Goal: Transaction & Acquisition: Obtain resource

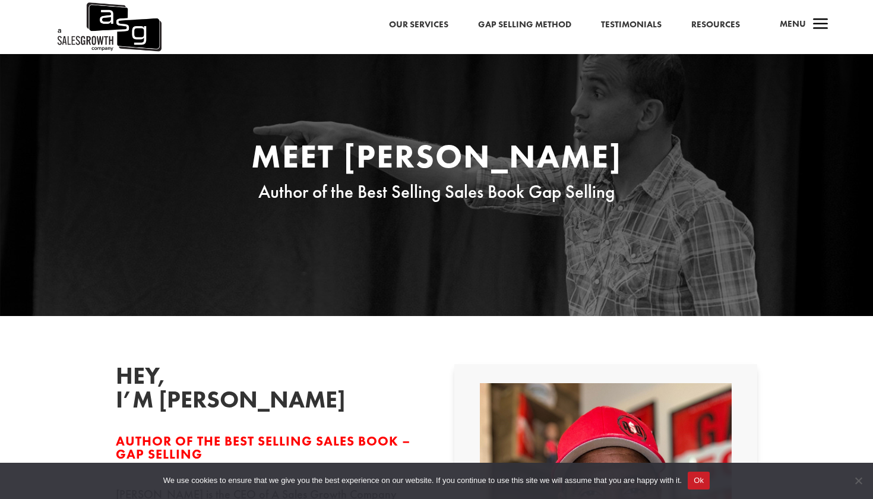
click at [819, 20] on span "a" at bounding box center [821, 25] width 24 height 24
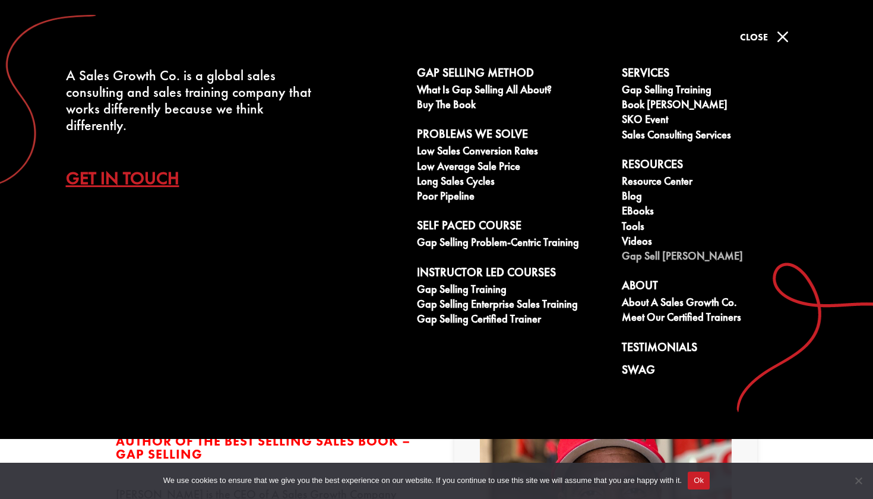
click at [637, 257] on link "Gap Sell [PERSON_NAME]" at bounding box center [718, 257] width 192 height 15
click at [502, 289] on link "Gap Selling Training" at bounding box center [513, 290] width 192 height 15
click at [639, 210] on link "eBooks" at bounding box center [718, 212] width 192 height 15
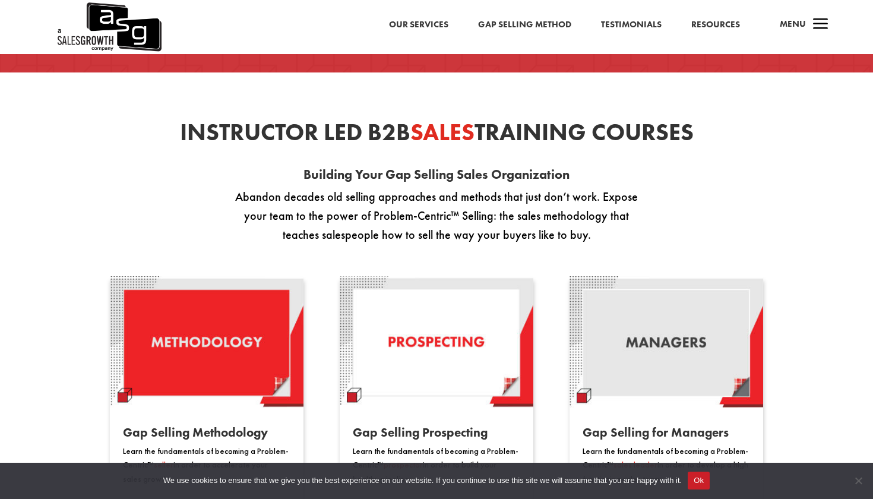
scroll to position [540, 0]
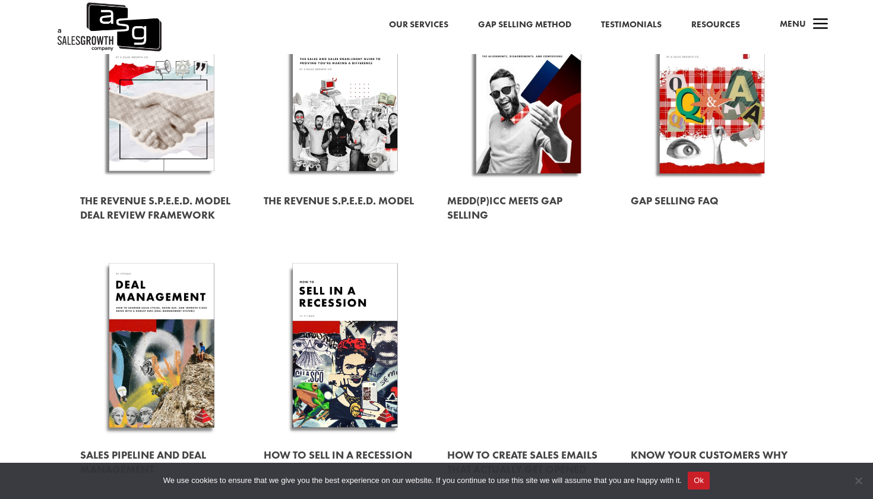
scroll to position [426, 0]
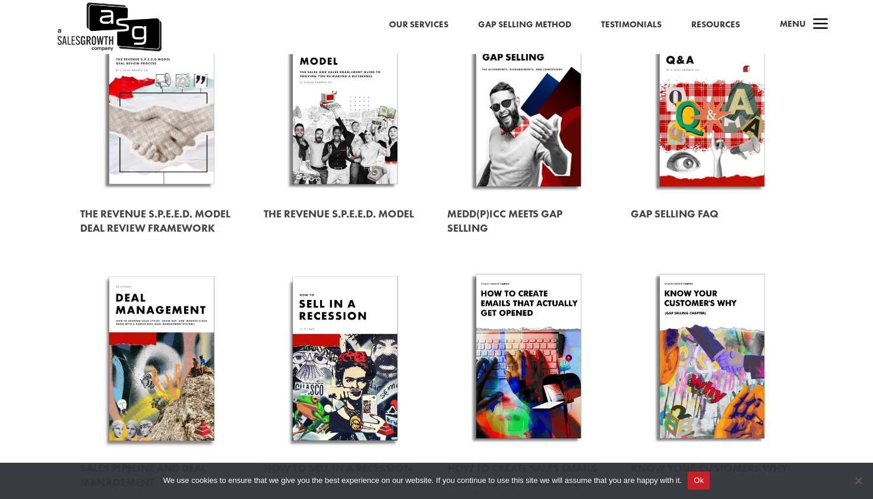
click at [531, 132] on link at bounding box center [528, 103] width 163 height 185
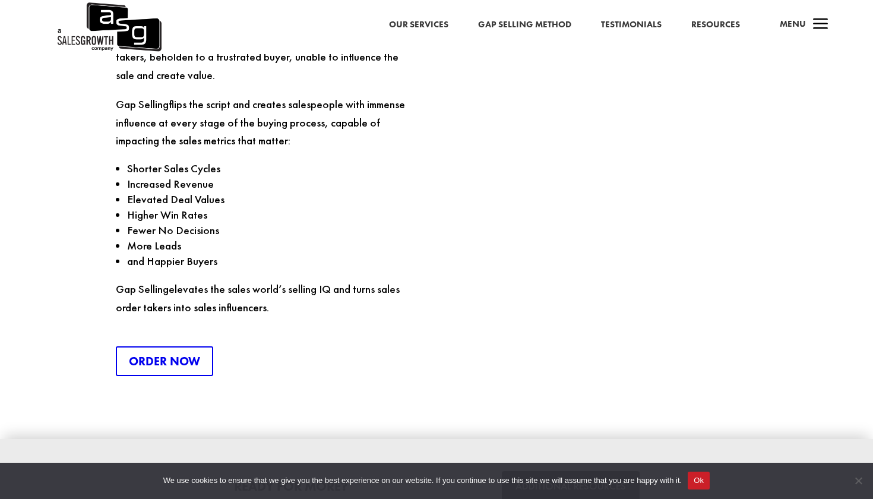
scroll to position [1313, 0]
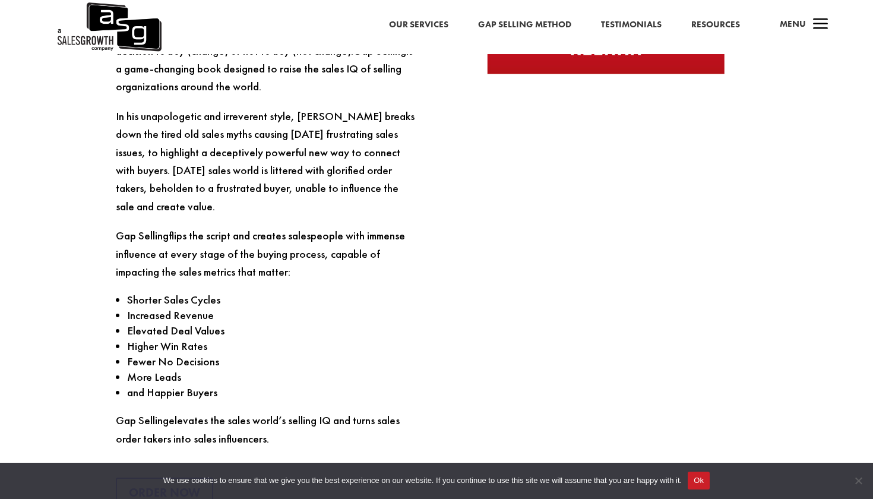
click at [709, 480] on button "Ok" at bounding box center [699, 480] width 22 height 18
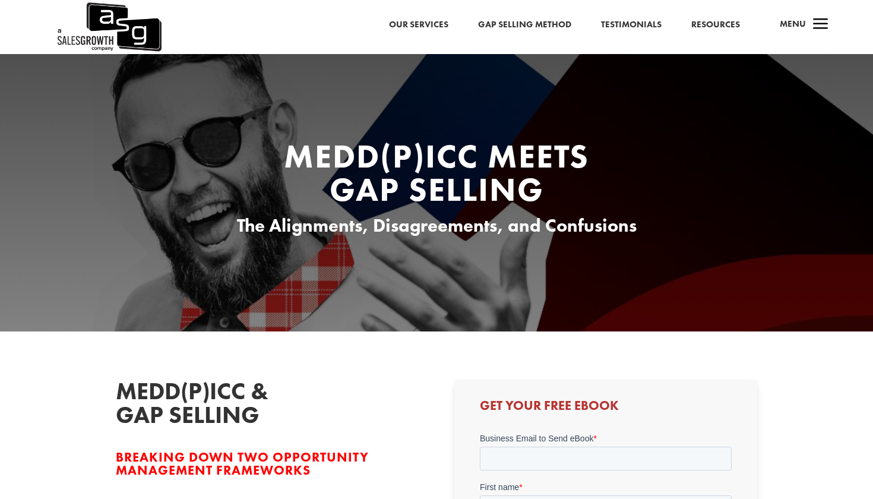
scroll to position [0, 0]
click at [819, 23] on span "a" at bounding box center [821, 25] width 24 height 24
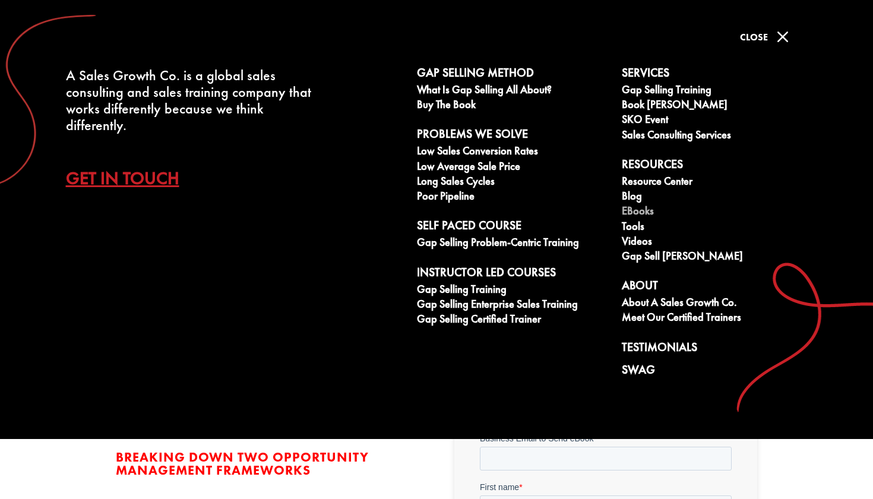
click at [641, 208] on link "eBooks" at bounding box center [718, 212] width 192 height 15
